Goal: Navigation & Orientation: Find specific page/section

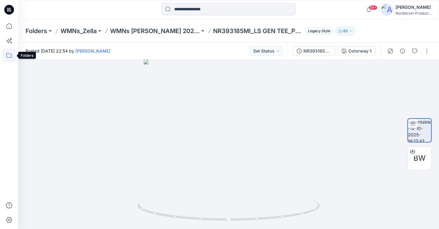
click at [11, 61] on icon at bounding box center [8, 55] width 13 height 13
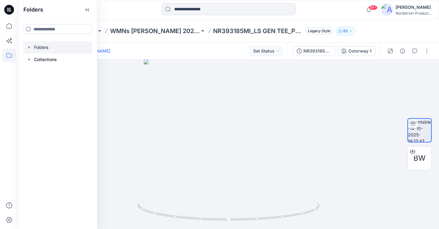
click at [29, 47] on icon "button" at bounding box center [29, 47] width 5 height 5
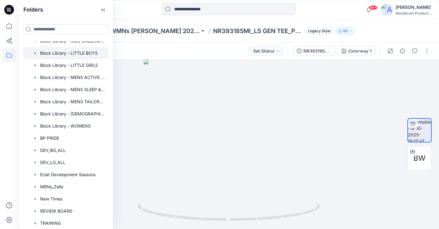
scroll to position [93, 0]
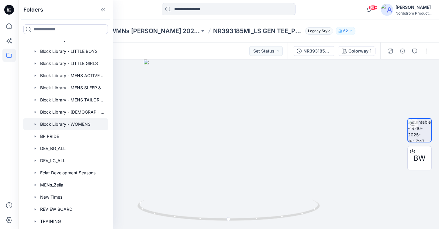
click at [74, 124] on div at bounding box center [65, 124] width 85 height 12
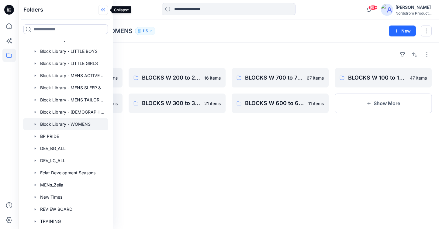
click at [102, 6] on icon at bounding box center [103, 10] width 10 height 10
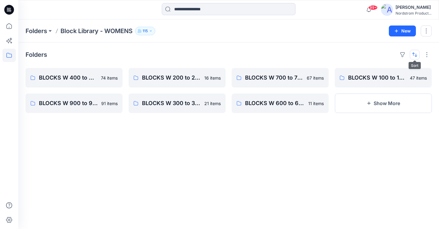
click at [415, 51] on button "button" at bounding box center [414, 55] width 10 height 10
click at [374, 84] on button "A to Z" at bounding box center [390, 84] width 55 height 14
click at [350, 143] on div "Folders Last update A to Z BLOCKS W 100 to 199 - Woven Tops, Shirts, PJ Tops 47…" at bounding box center [228, 136] width 420 height 186
click at [379, 105] on button "Show More" at bounding box center [382, 103] width 97 height 19
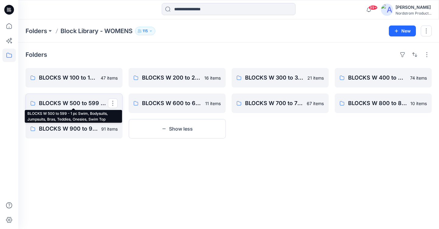
click at [78, 104] on p "BLOCKS W 500 to 599 - 1 pc Swim, Bodysuits, Jumpsuits, Bras, Teddies, Onesies, …" at bounding box center [73, 103] width 69 height 9
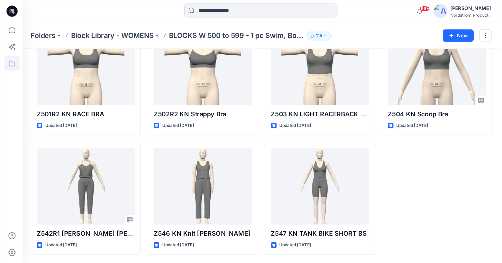
scroll to position [743, 0]
